Goal: Task Accomplishment & Management: Use online tool/utility

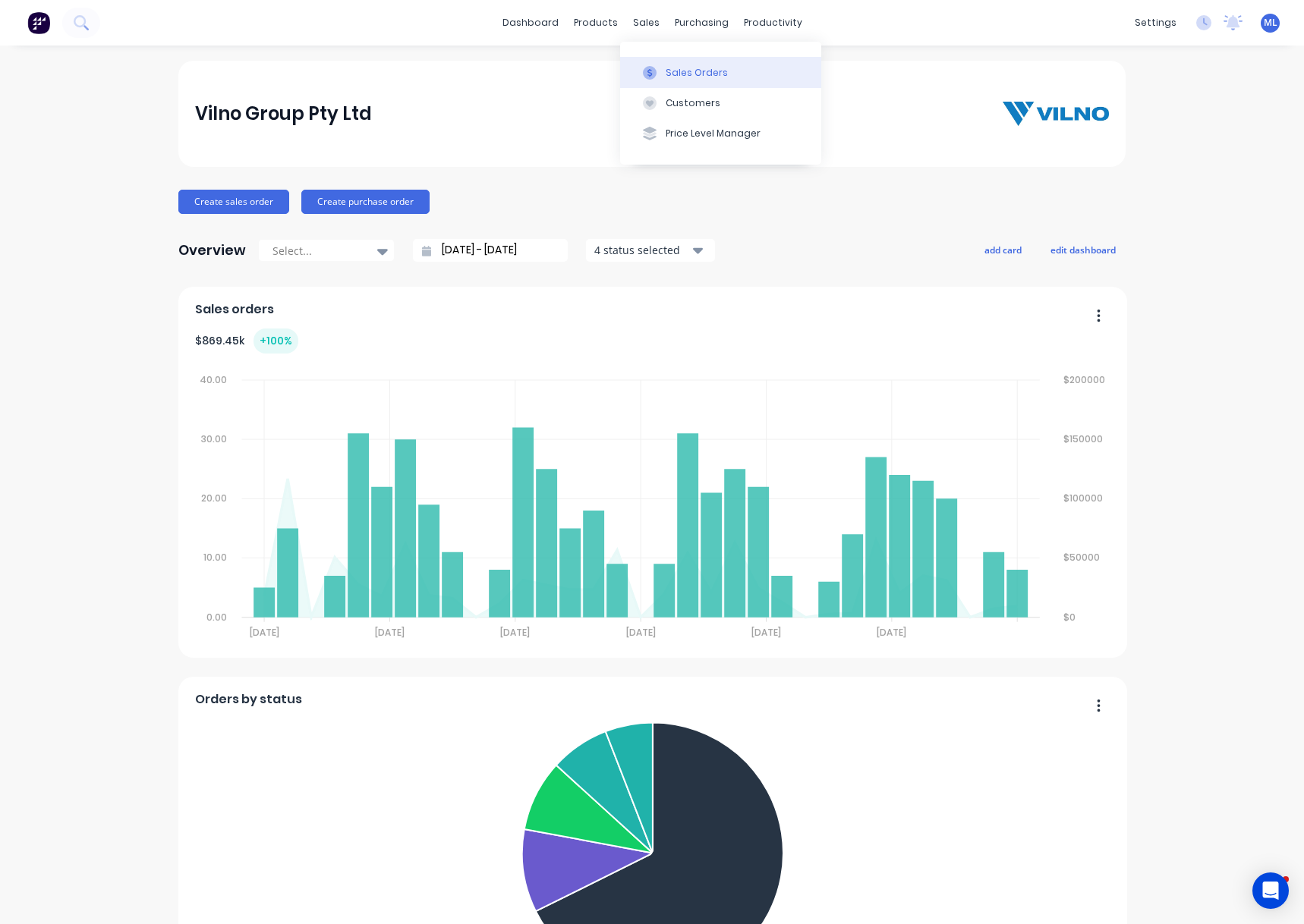
click at [668, 71] on div "Sales Orders" at bounding box center [696, 73] width 62 height 13
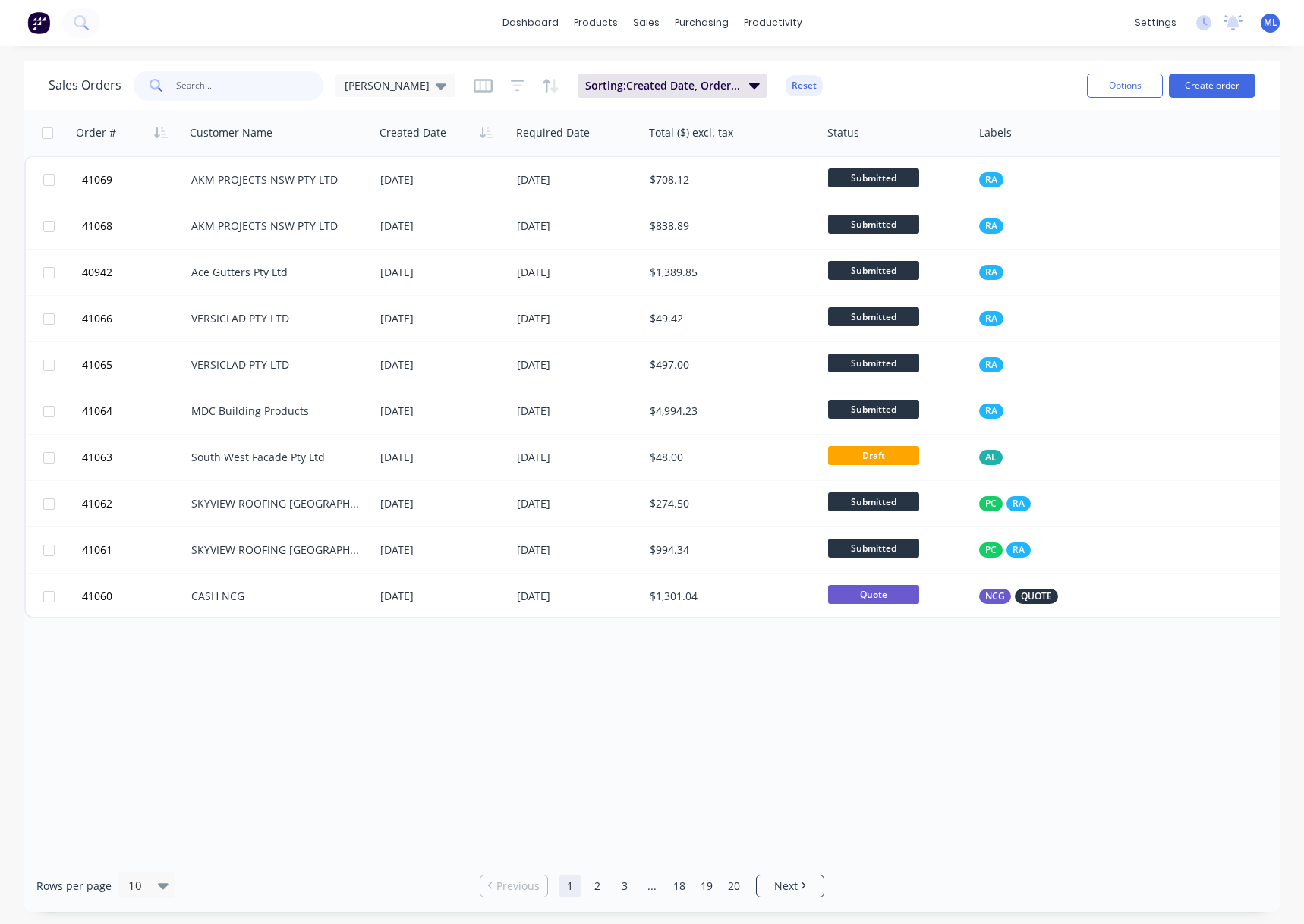
click at [213, 84] on input "text" at bounding box center [250, 85] width 148 height 31
type input "cash"
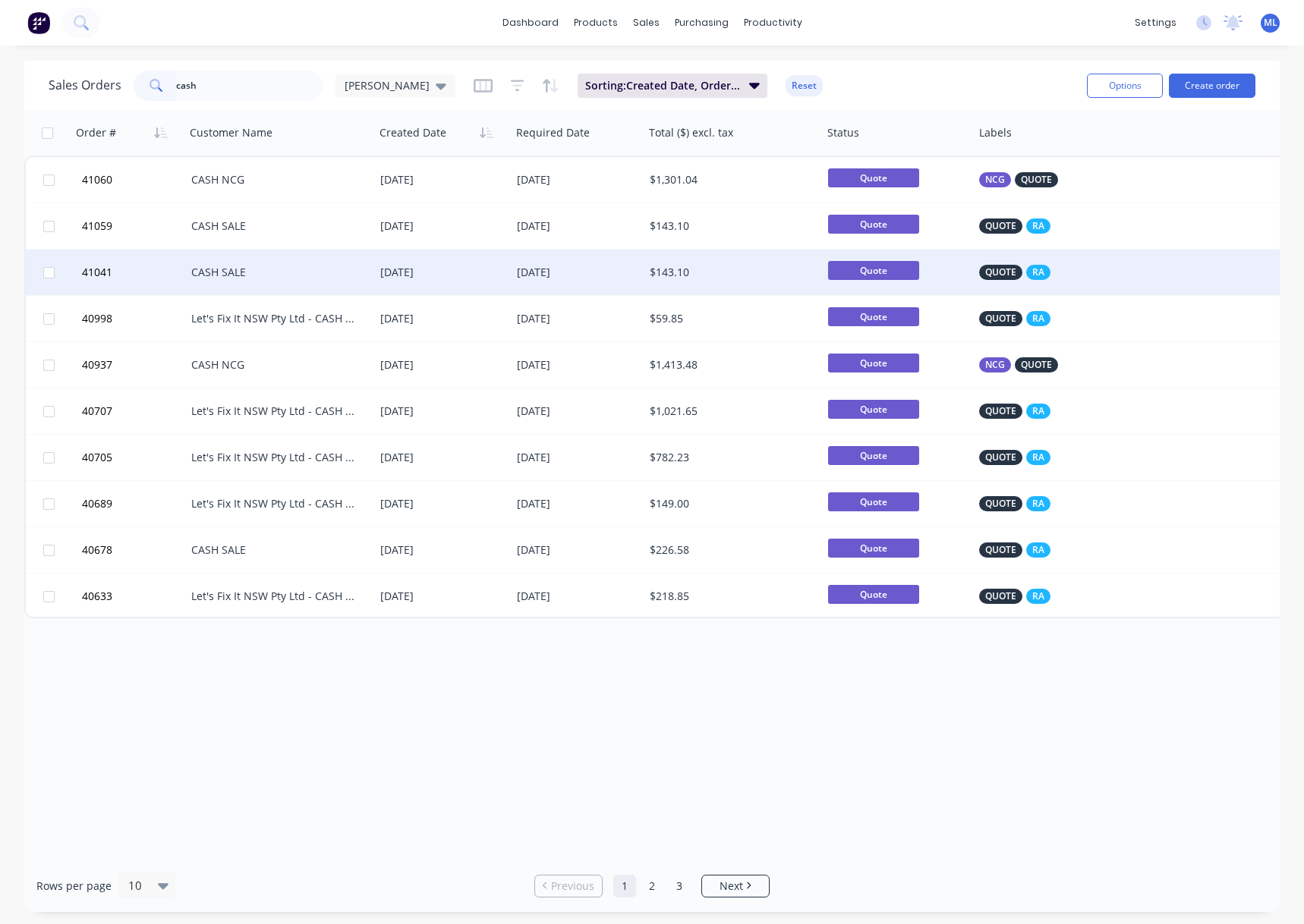
click at [350, 276] on div "CASH SALE" at bounding box center [275, 273] width 168 height 15
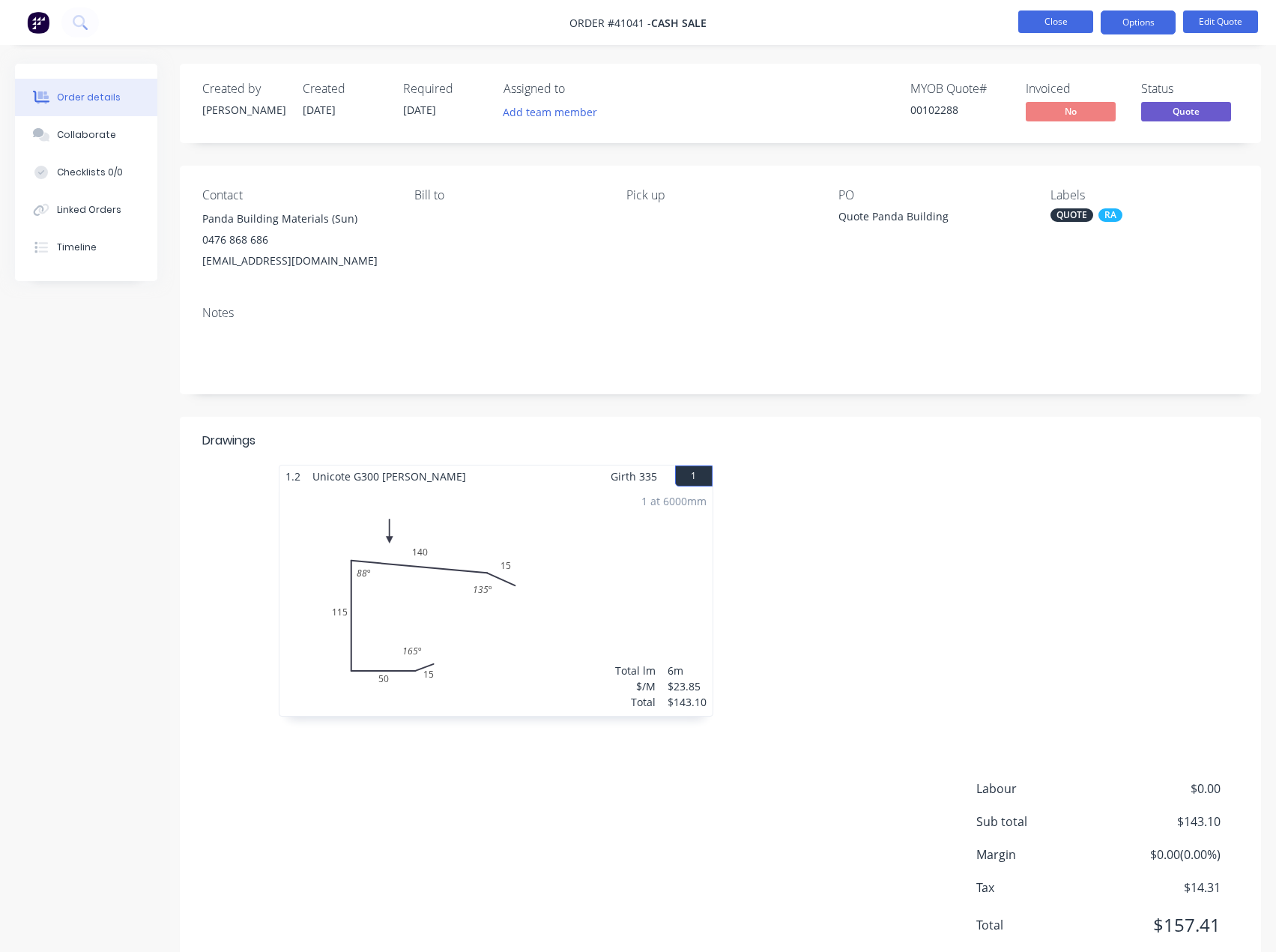
click at [1055, 18] on button "Close" at bounding box center [1056, 21] width 75 height 22
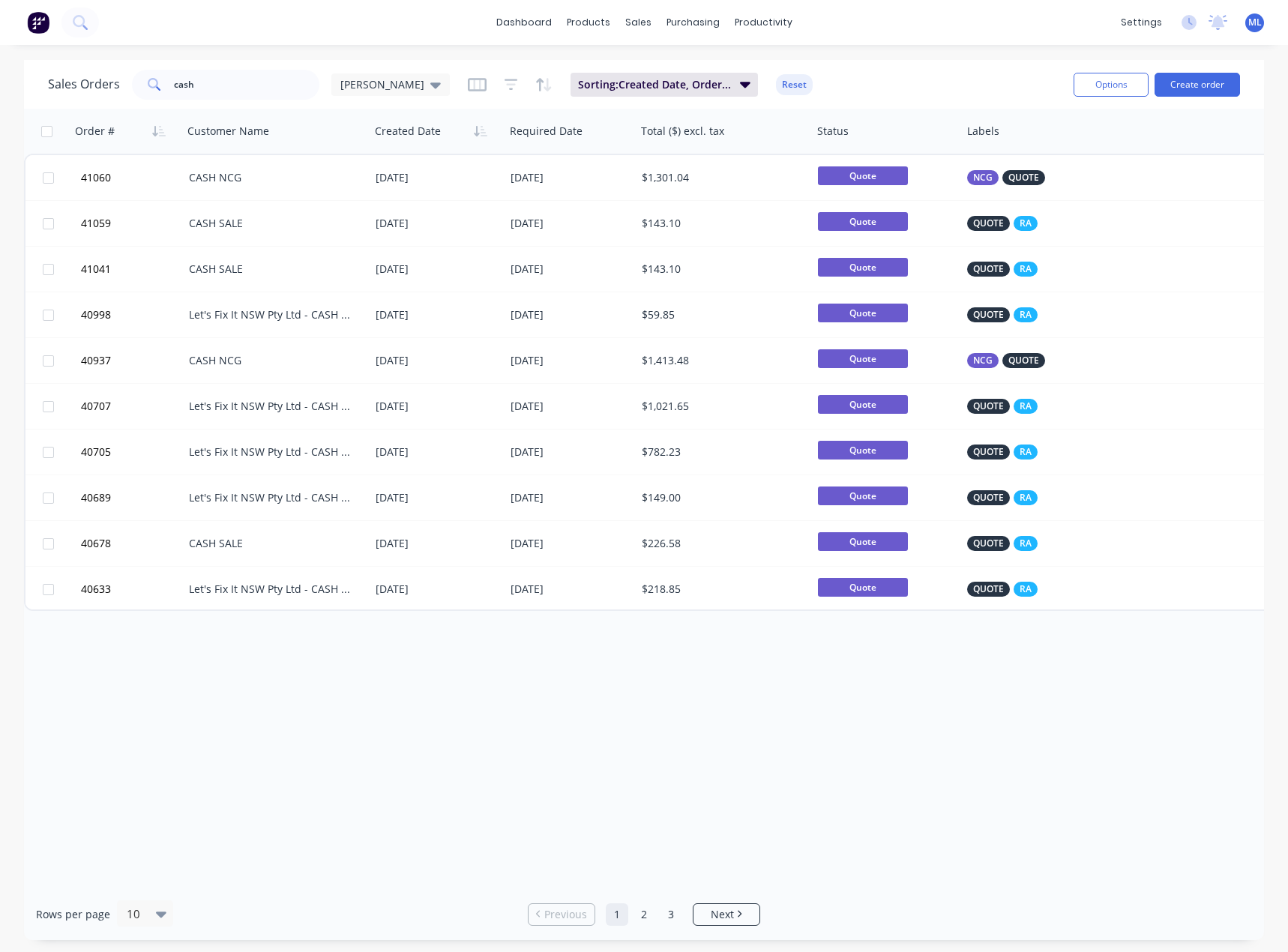
click at [580, 820] on div "Order # Customer Name Created Date Required Date Total ($) excl. tax Status Lab…" at bounding box center [644, 499] width 1241 height 779
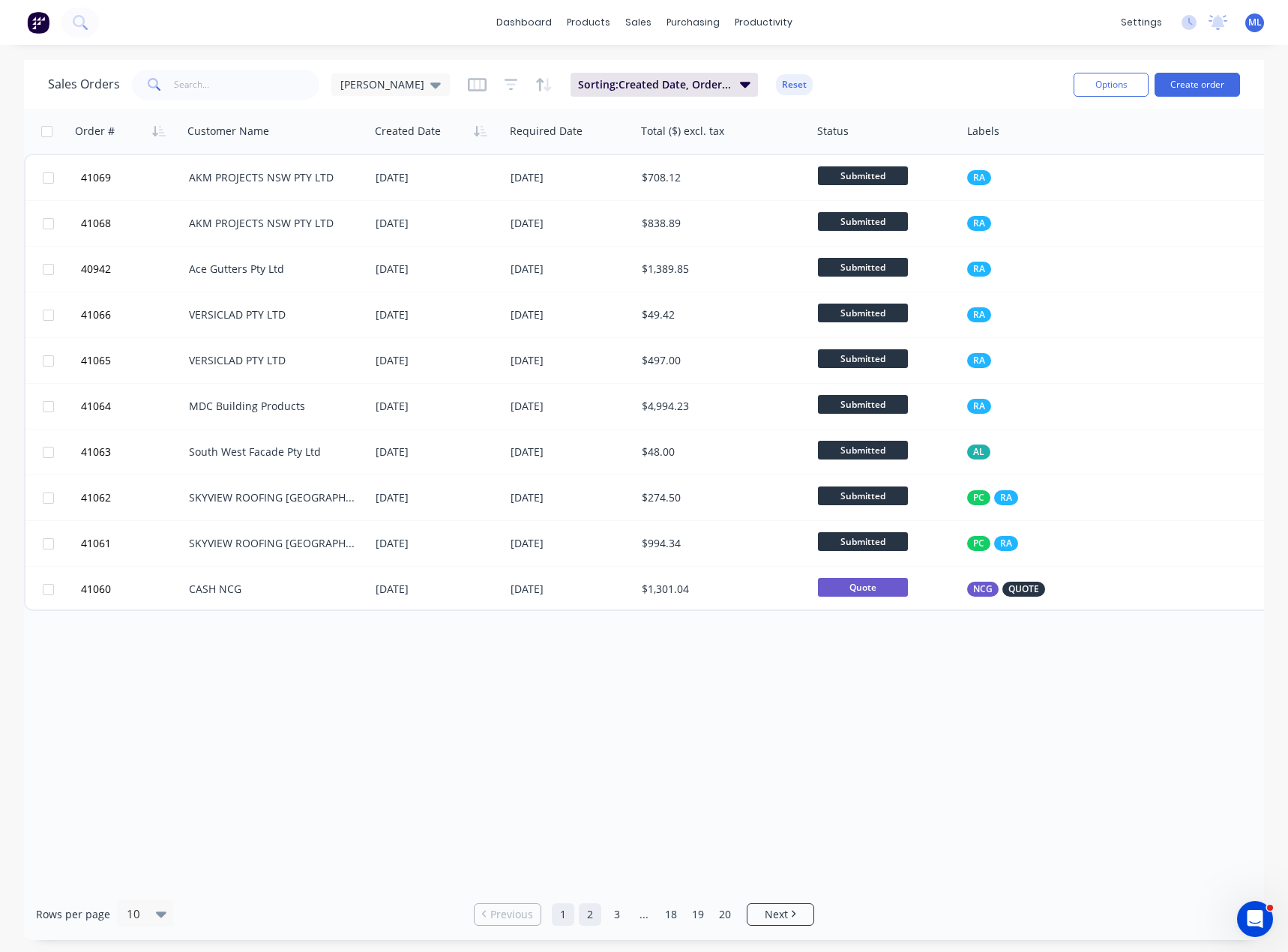
click at [591, 921] on link "2" at bounding box center [590, 914] width 22 height 22
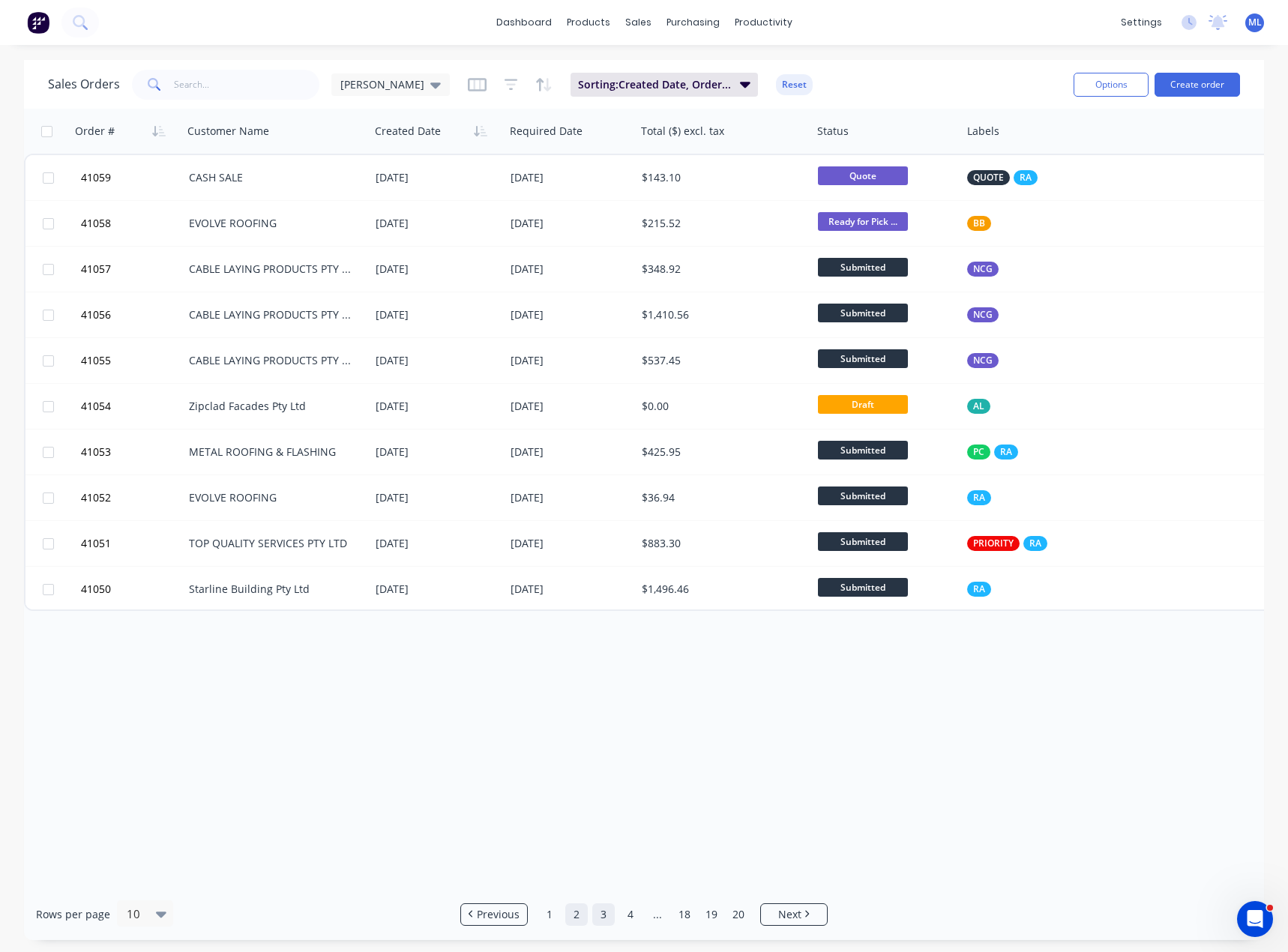
click at [612, 917] on link "3" at bounding box center [603, 914] width 22 height 22
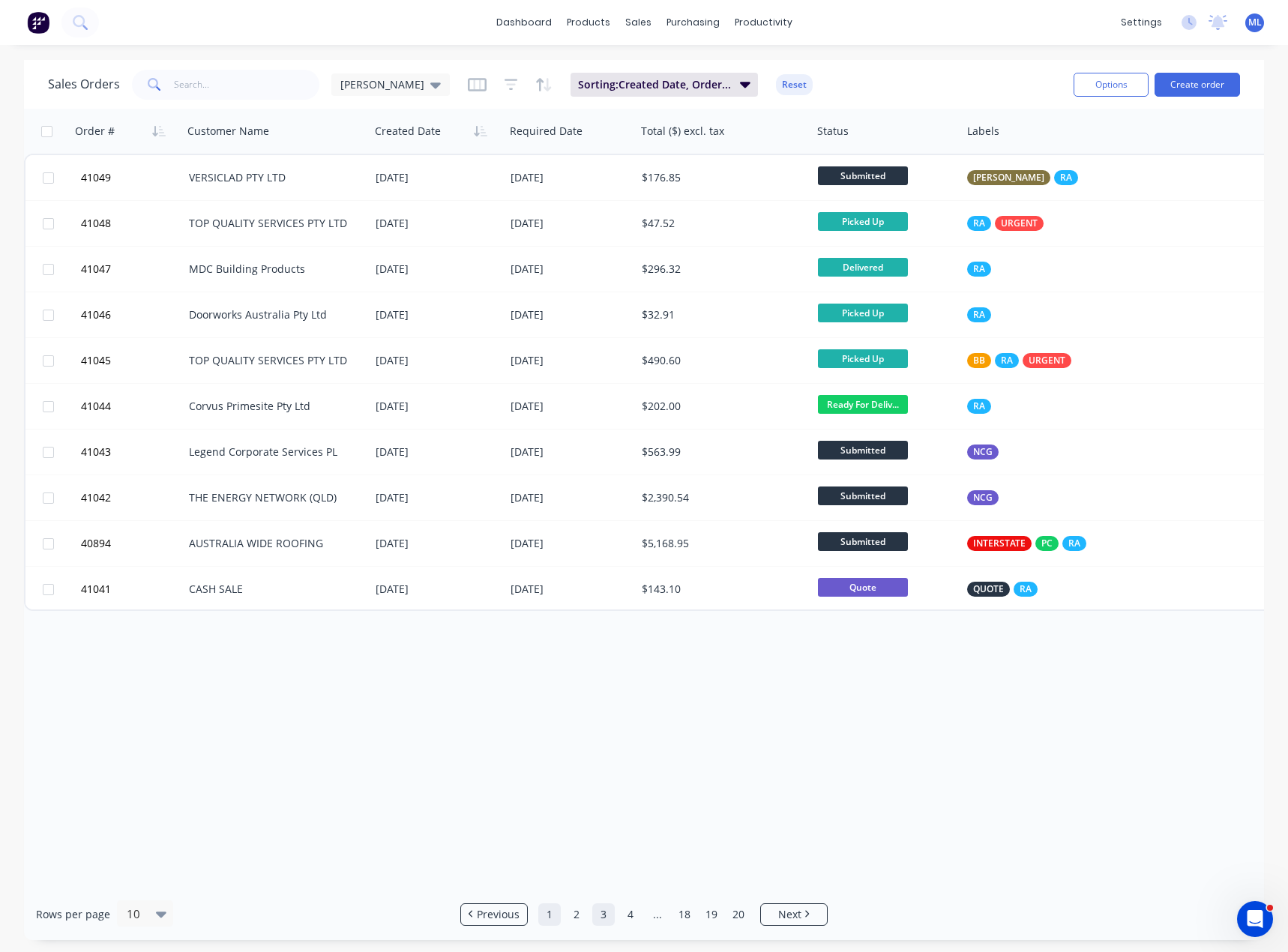
click at [549, 914] on link "1" at bounding box center [549, 914] width 22 height 22
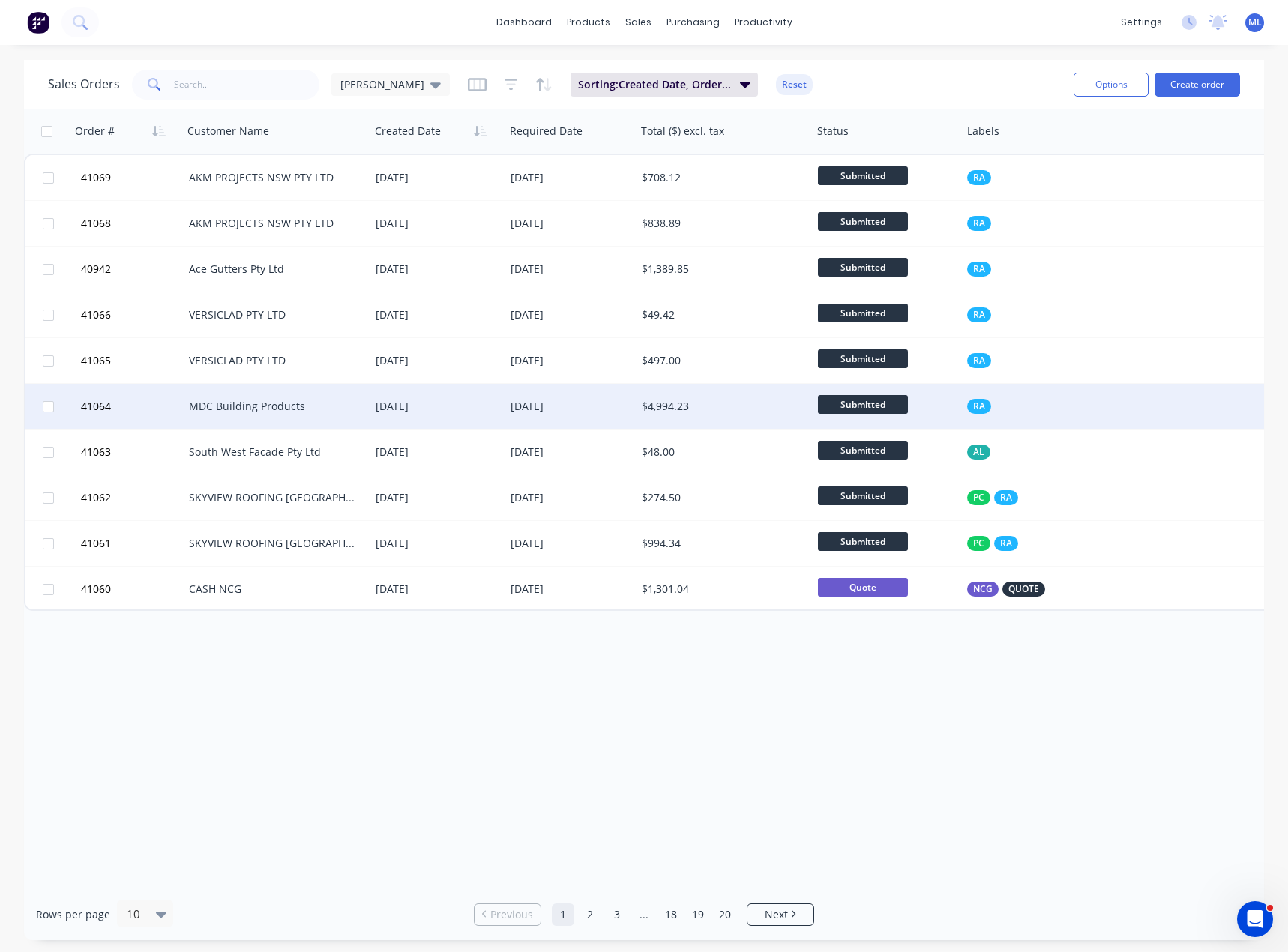
click at [658, 407] on div "$4,994.23" at bounding box center [720, 406] width 156 height 15
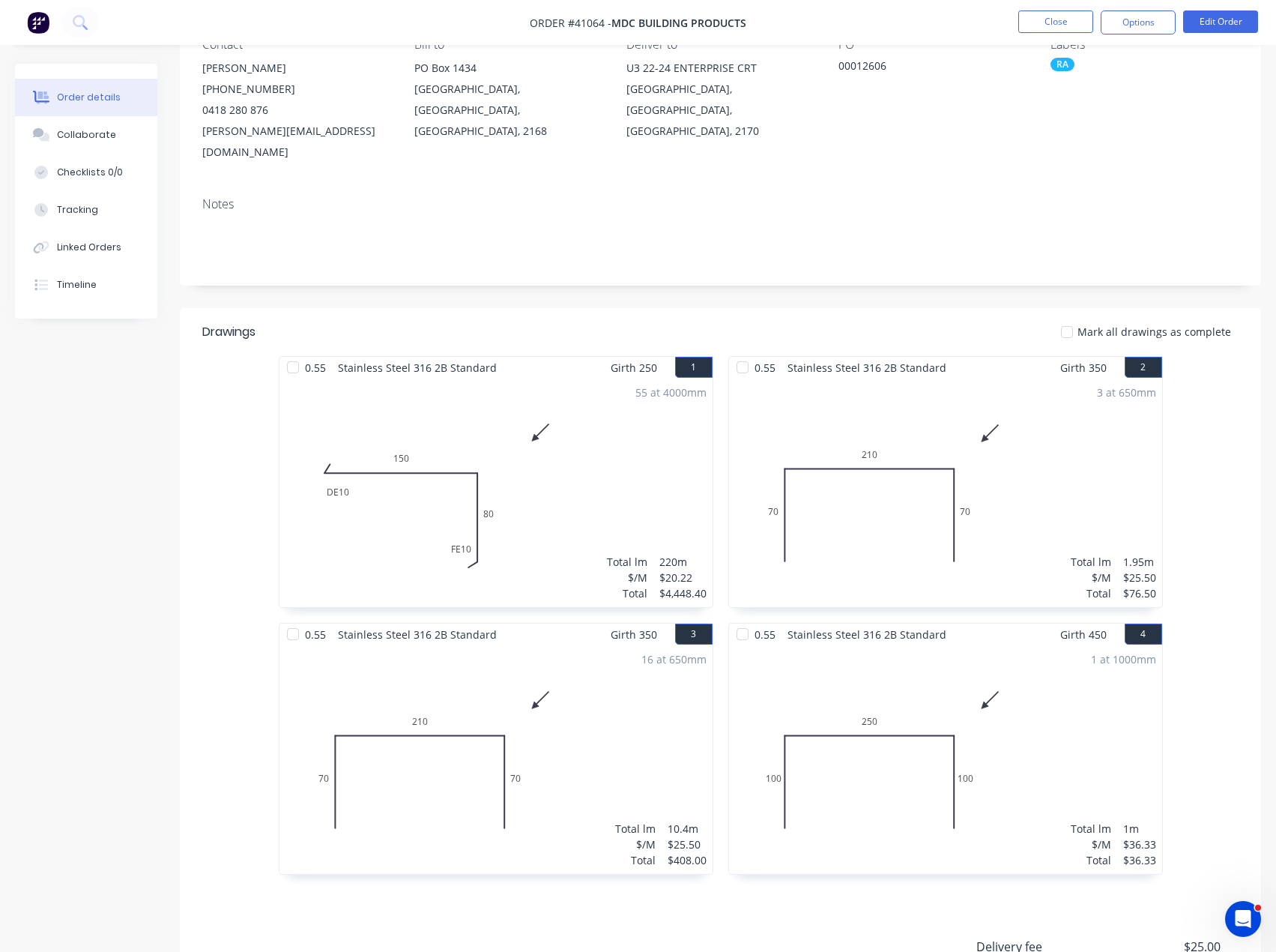
scroll to position [368, 0]
